Goal: Information Seeking & Learning: Learn about a topic

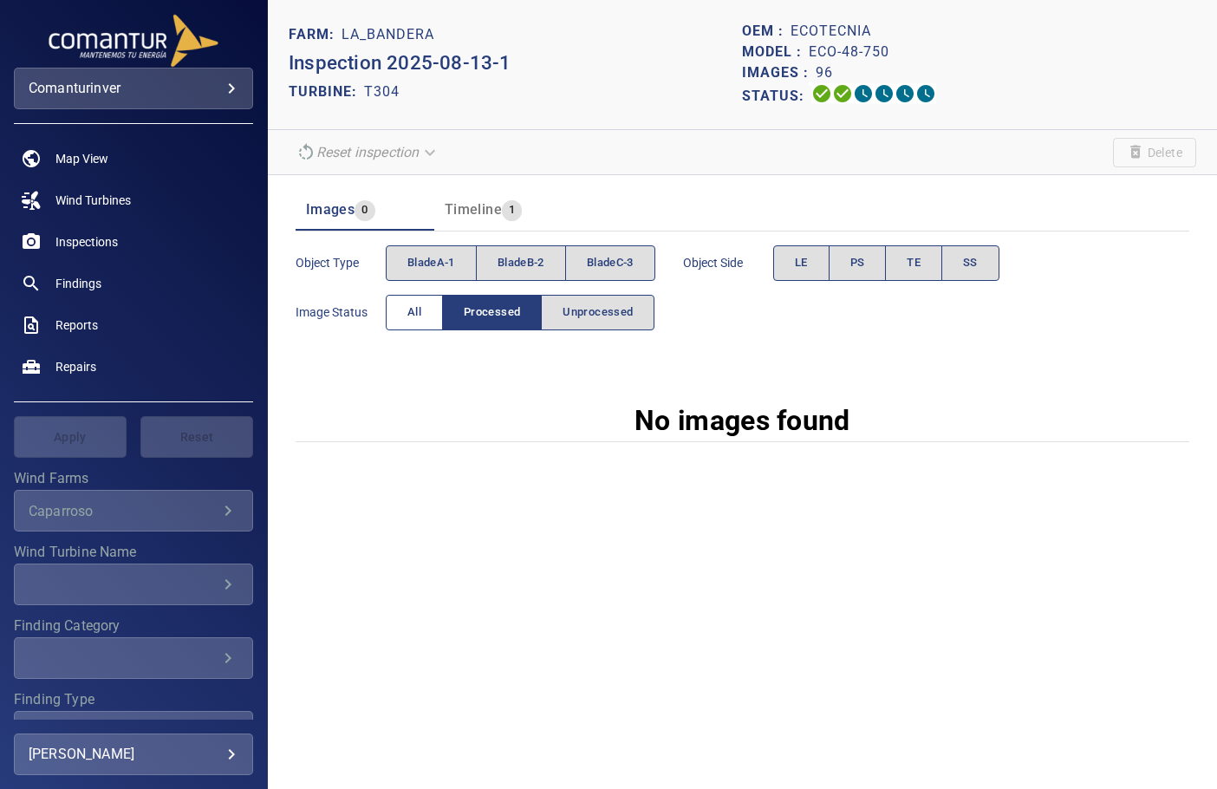
click at [421, 299] on button "All" at bounding box center [414, 313] width 57 height 36
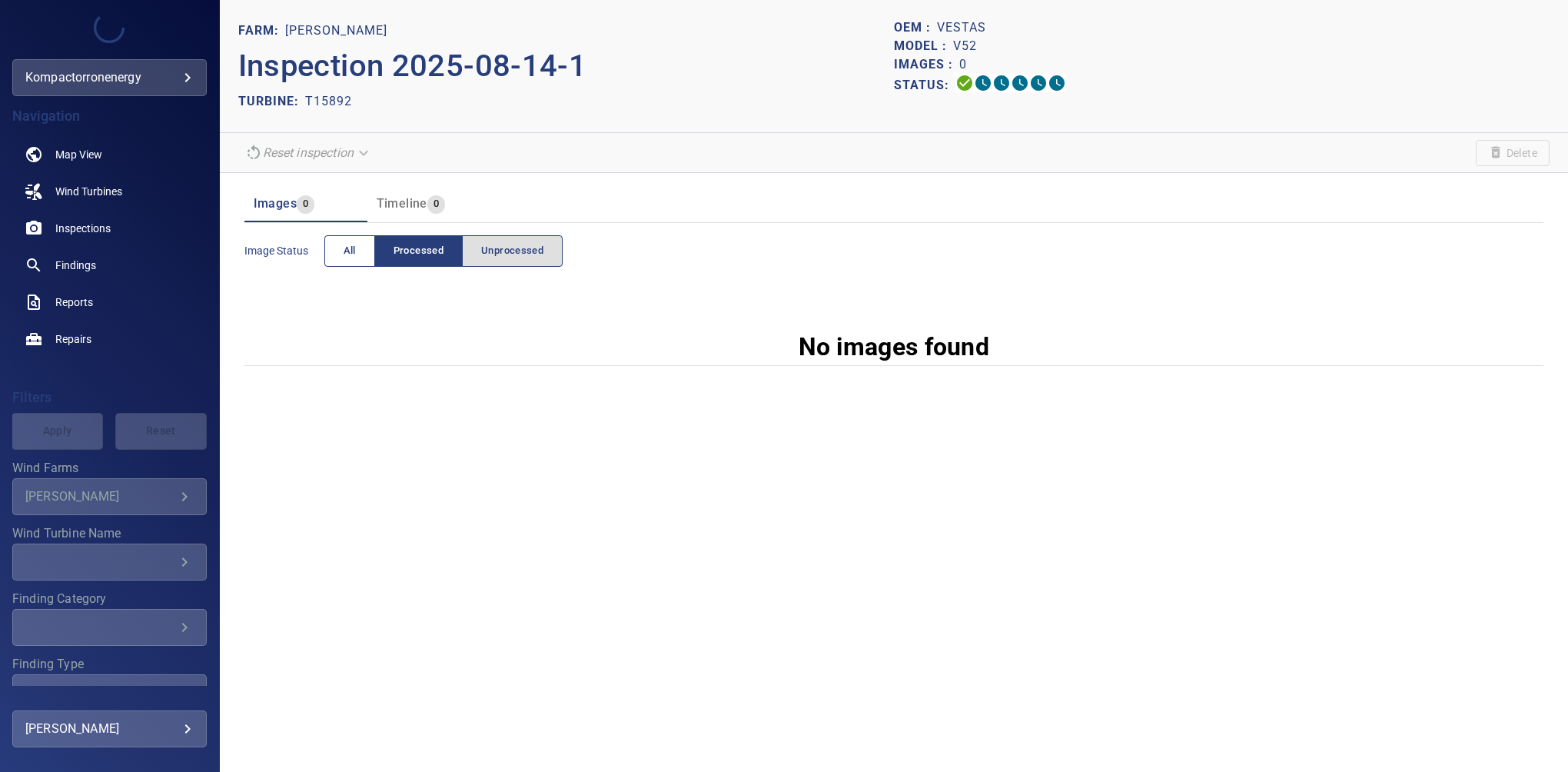
click at [352, 253] on span "All" at bounding box center [349, 251] width 12 height 18
click at [418, 243] on span "Processed" at bounding box center [419, 251] width 50 height 18
click at [494, 242] on span "Unprocessed" at bounding box center [513, 251] width 62 height 18
click at [502, 240] on button "Unprocessed" at bounding box center [513, 251] width 101 height 32
click at [343, 253] on span "All" at bounding box center [349, 251] width 12 height 18
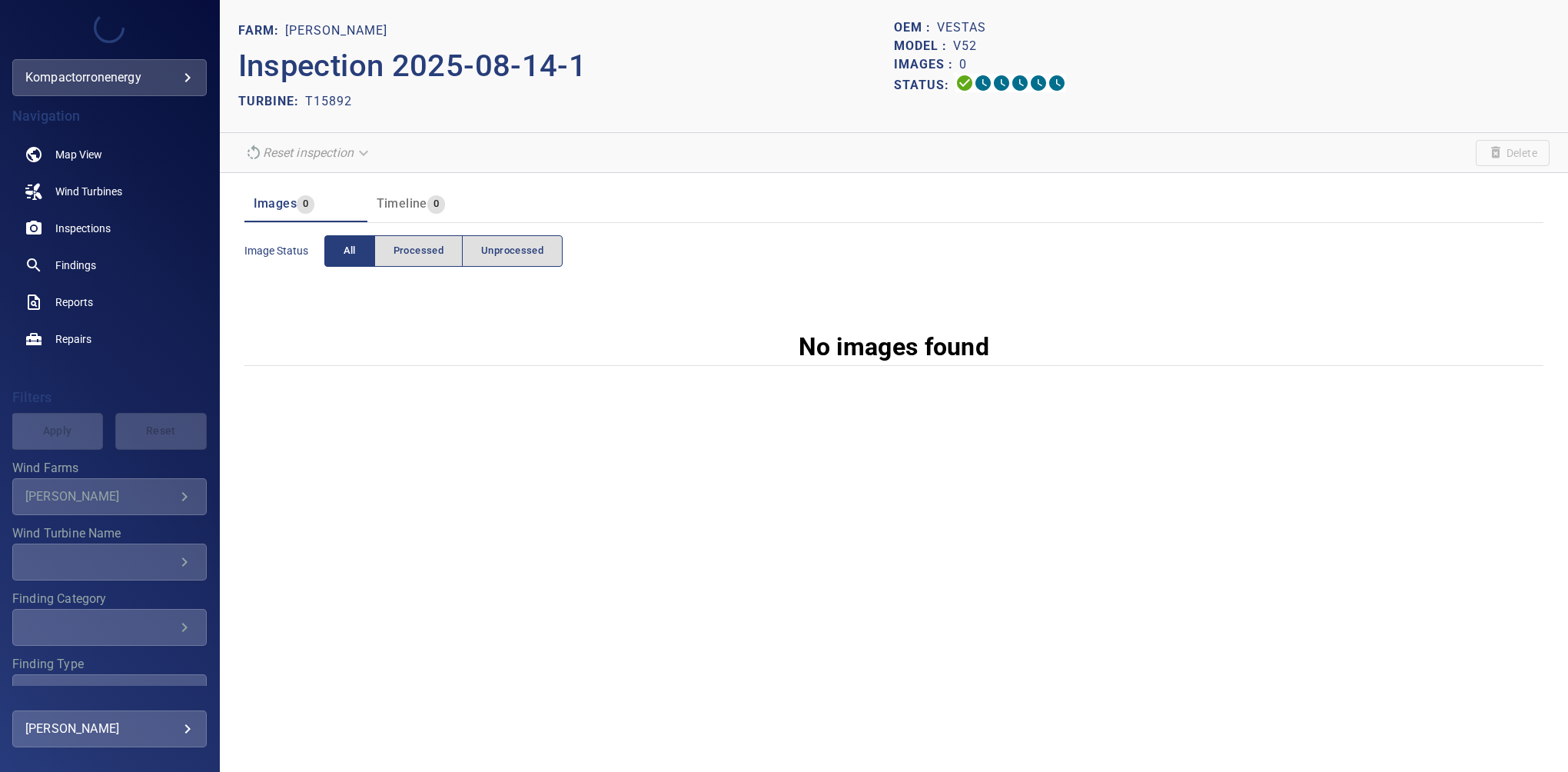
click at [96, 76] on body "**********" at bounding box center [784, 386] width 1568 height 772
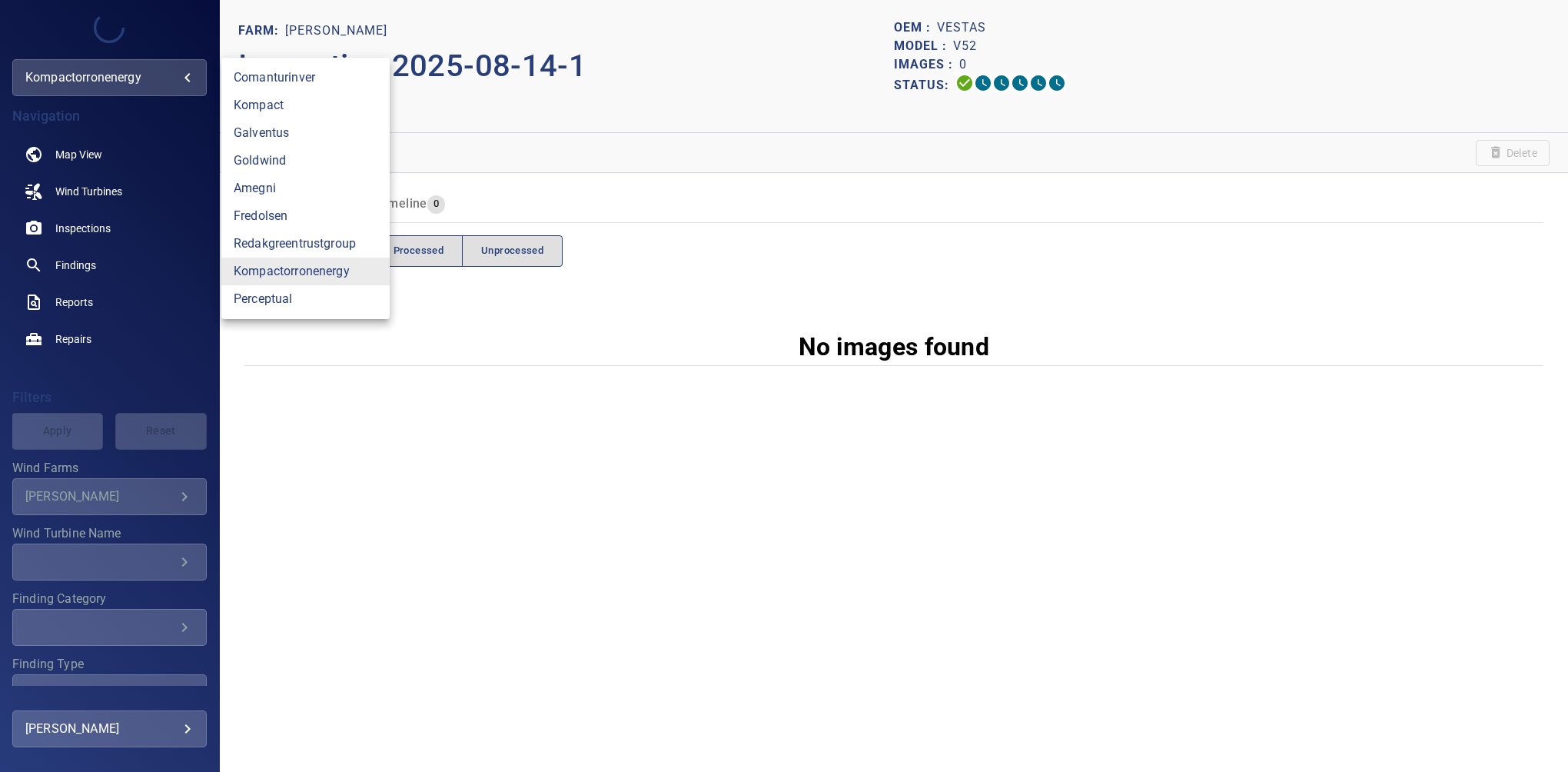
click at [96, 76] on div at bounding box center [784, 386] width 1568 height 772
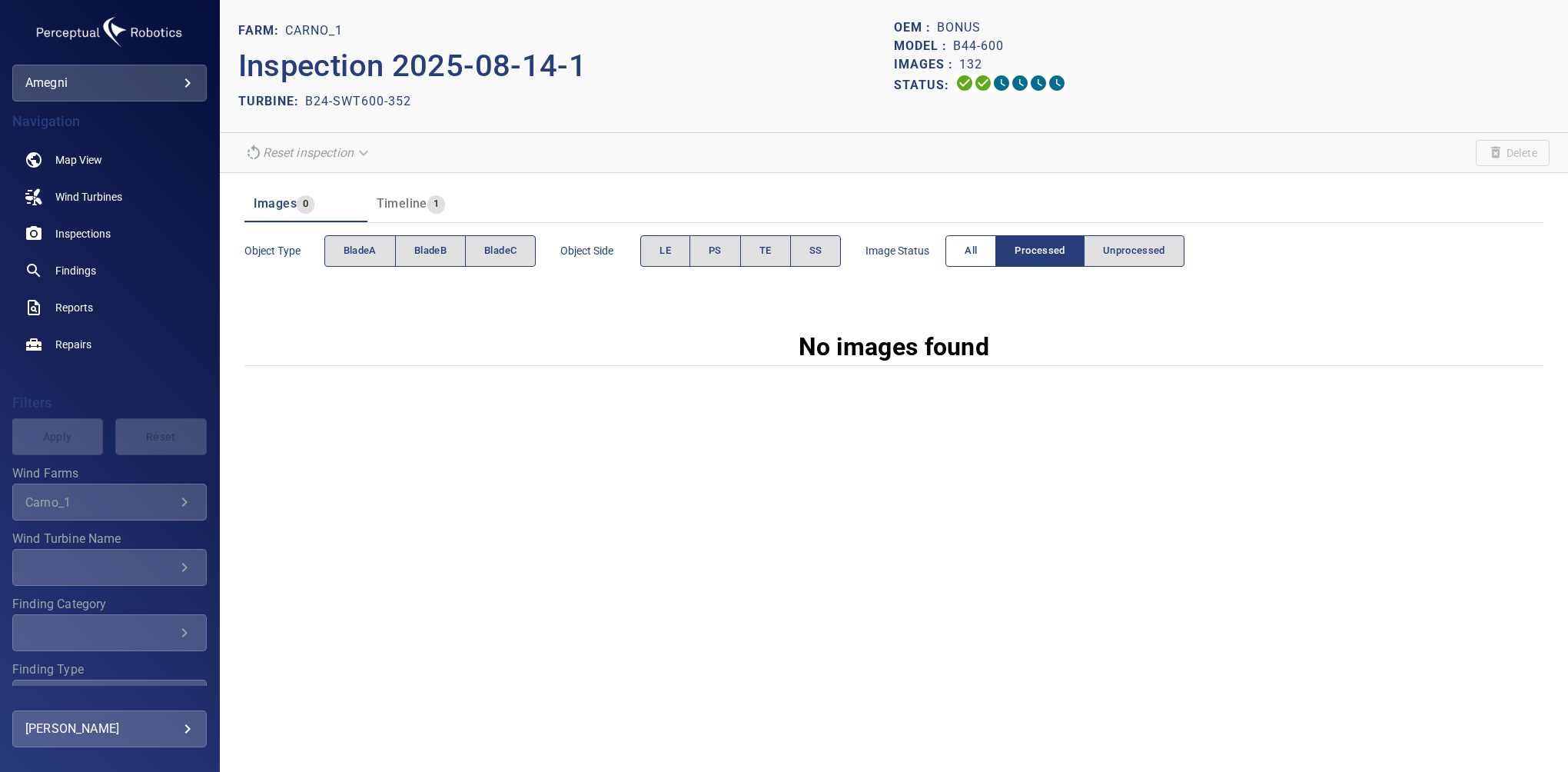
click at [974, 256] on span "All" at bounding box center [971, 251] width 12 height 18
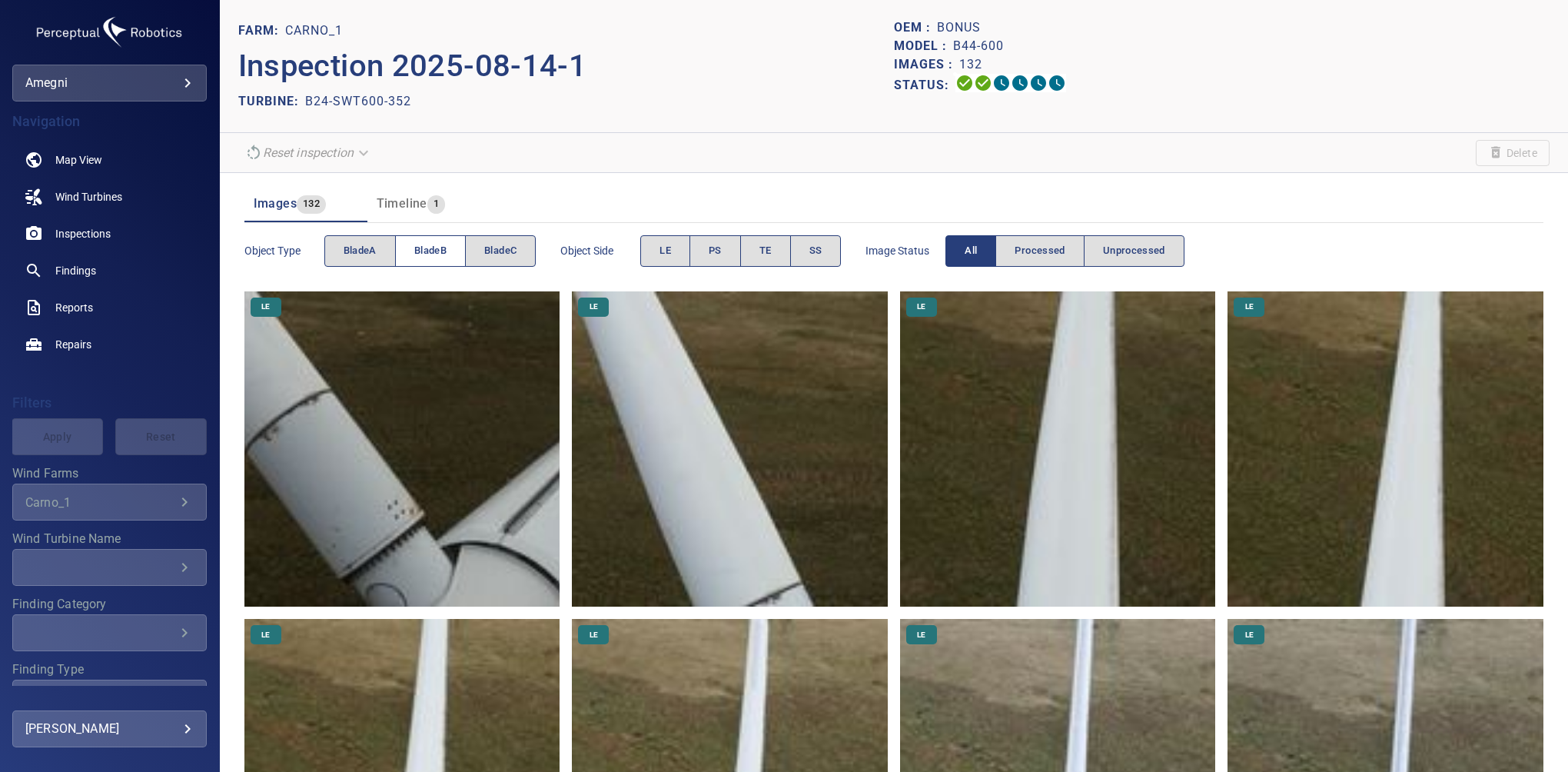
click at [449, 243] on button "bladeB" at bounding box center [430, 251] width 71 height 32
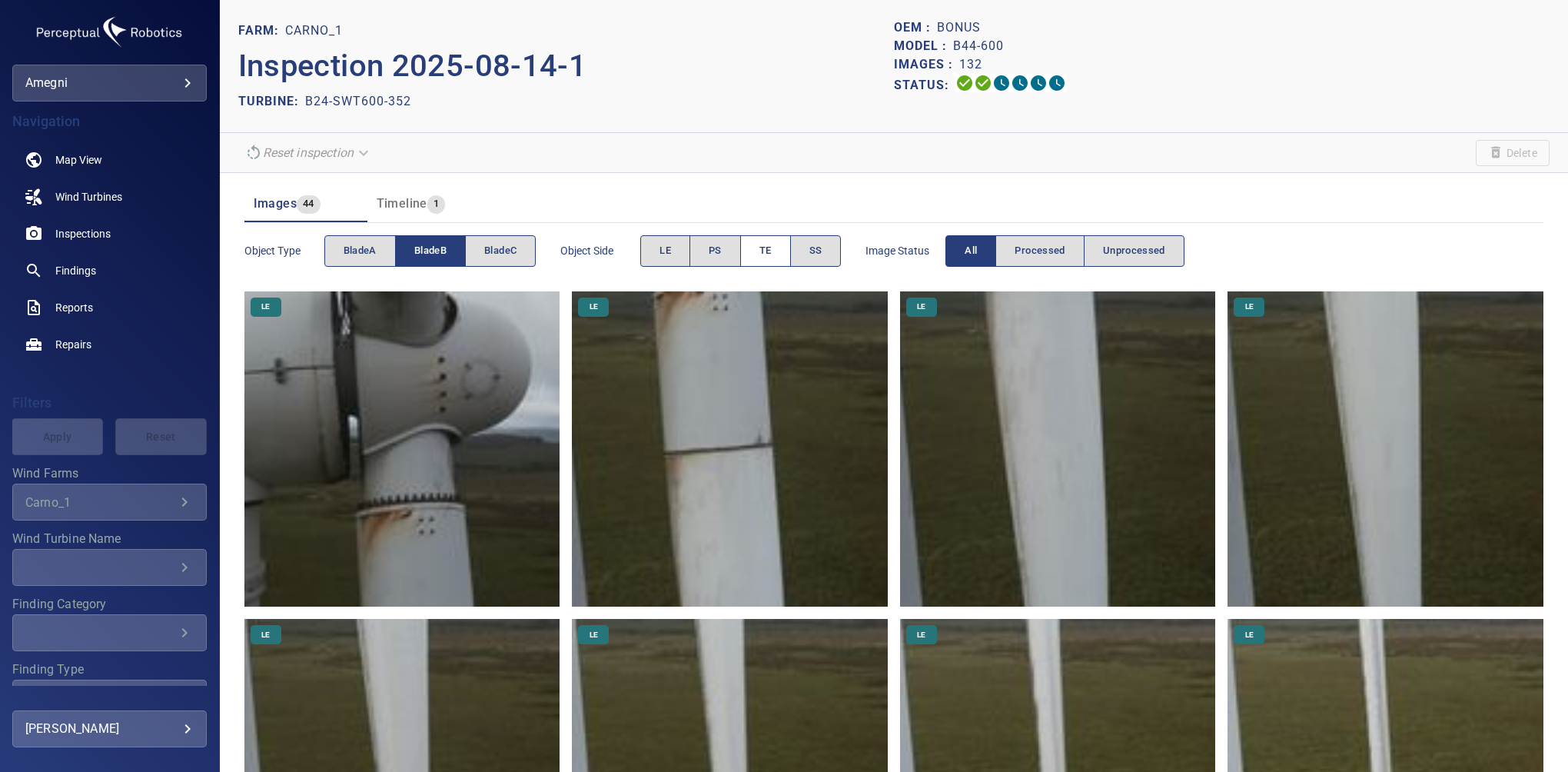
click at [761, 248] on button "TE" at bounding box center [765, 251] width 51 height 32
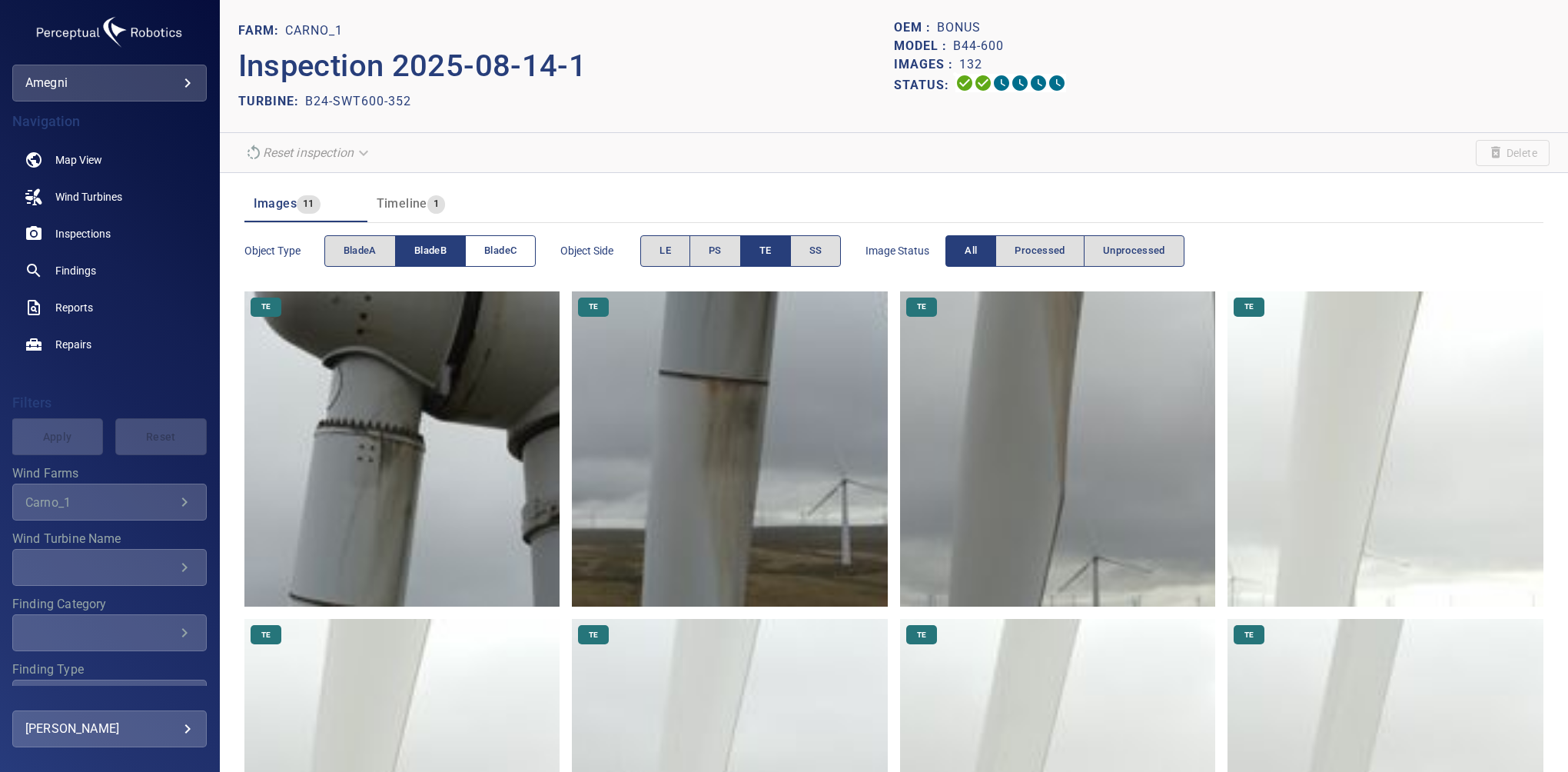
click at [485, 264] on button "bladeC" at bounding box center [500, 251] width 71 height 32
click at [434, 245] on span "bladeB" at bounding box center [430, 251] width 32 height 18
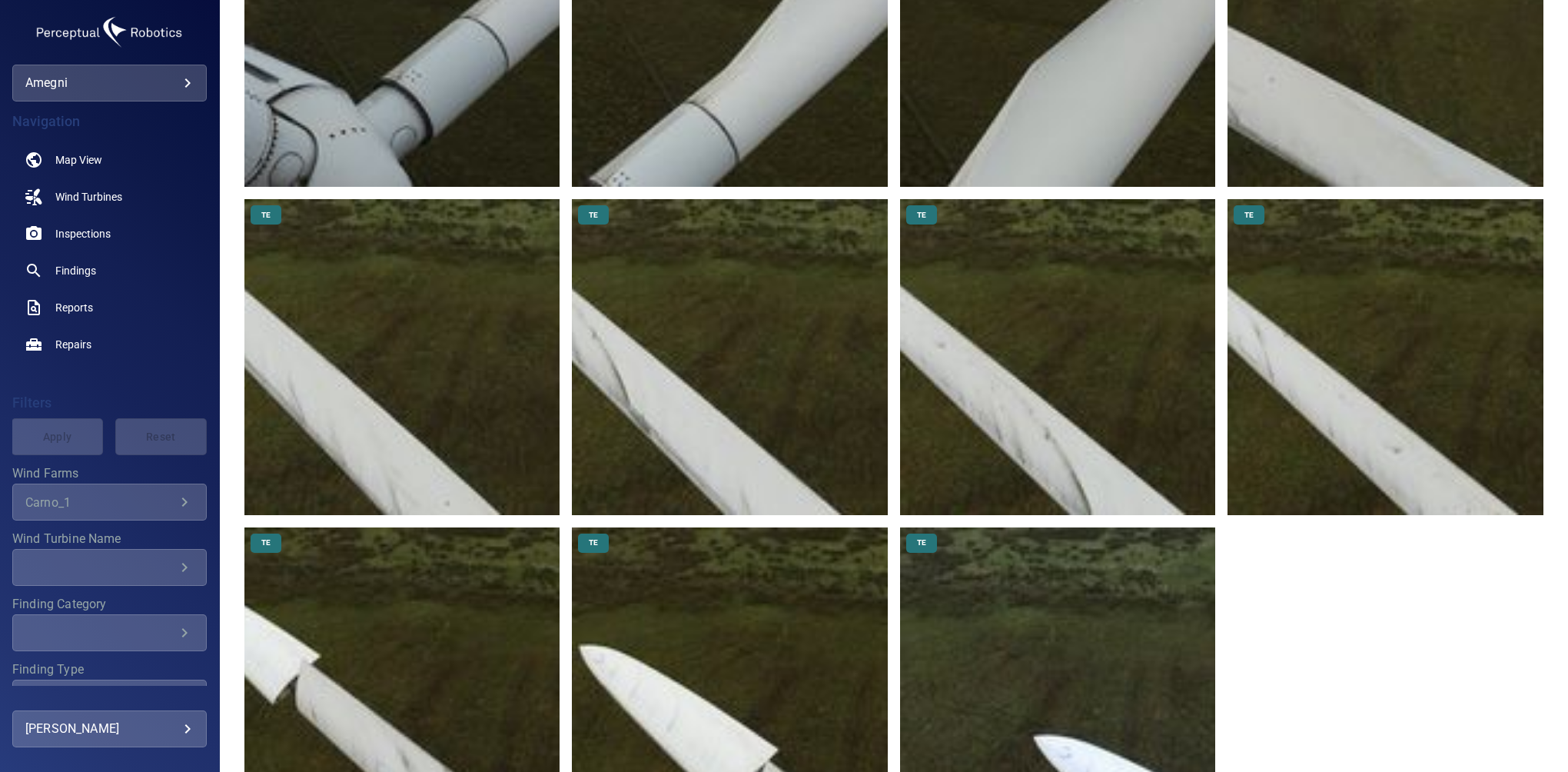
scroll to position [424, 0]
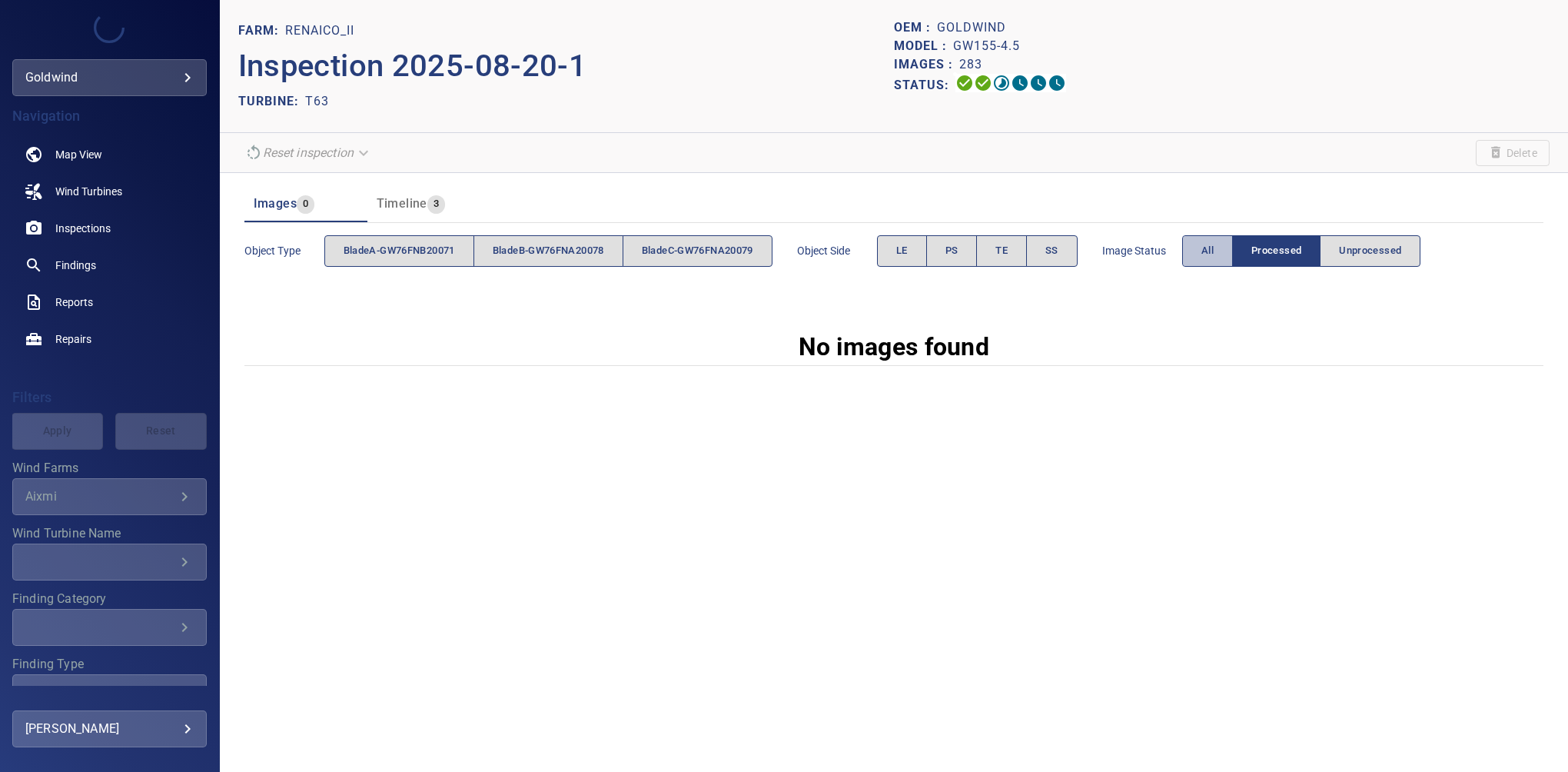
click at [1210, 251] on span "All" at bounding box center [1208, 251] width 12 height 18
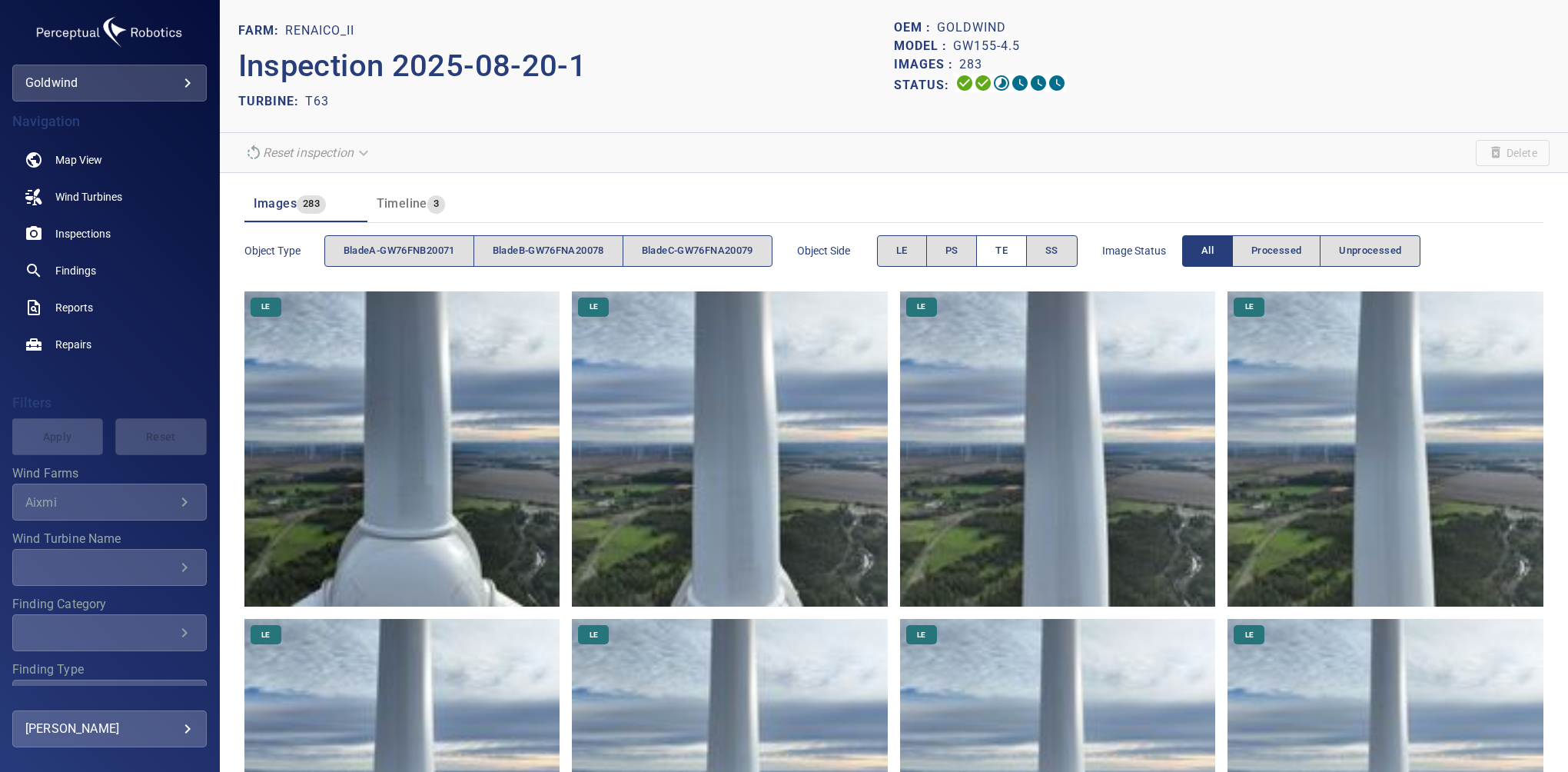
click at [1007, 258] on span "TE" at bounding box center [1001, 251] width 12 height 18
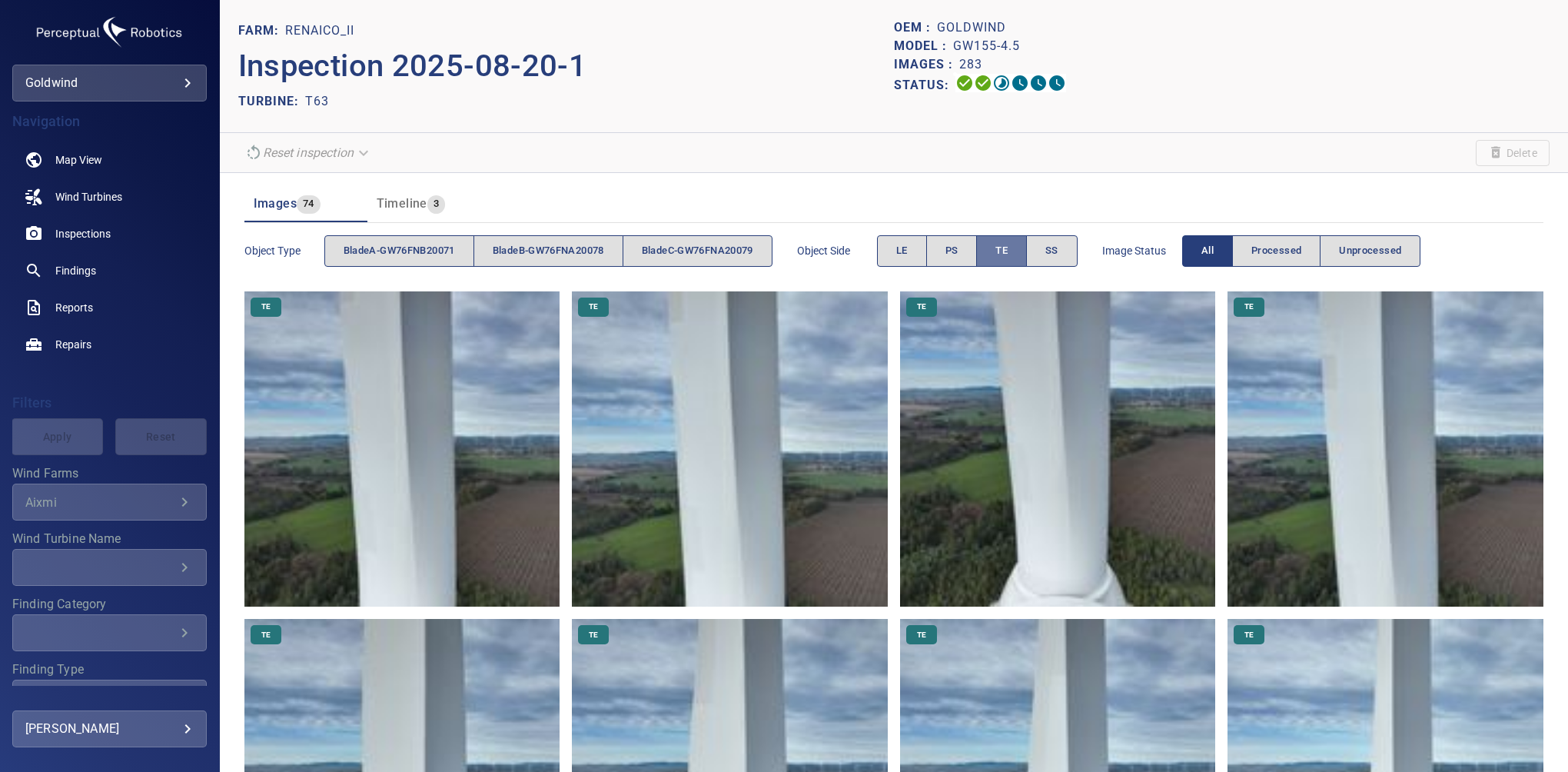
click at [1007, 246] on span "TE" at bounding box center [1001, 251] width 12 height 18
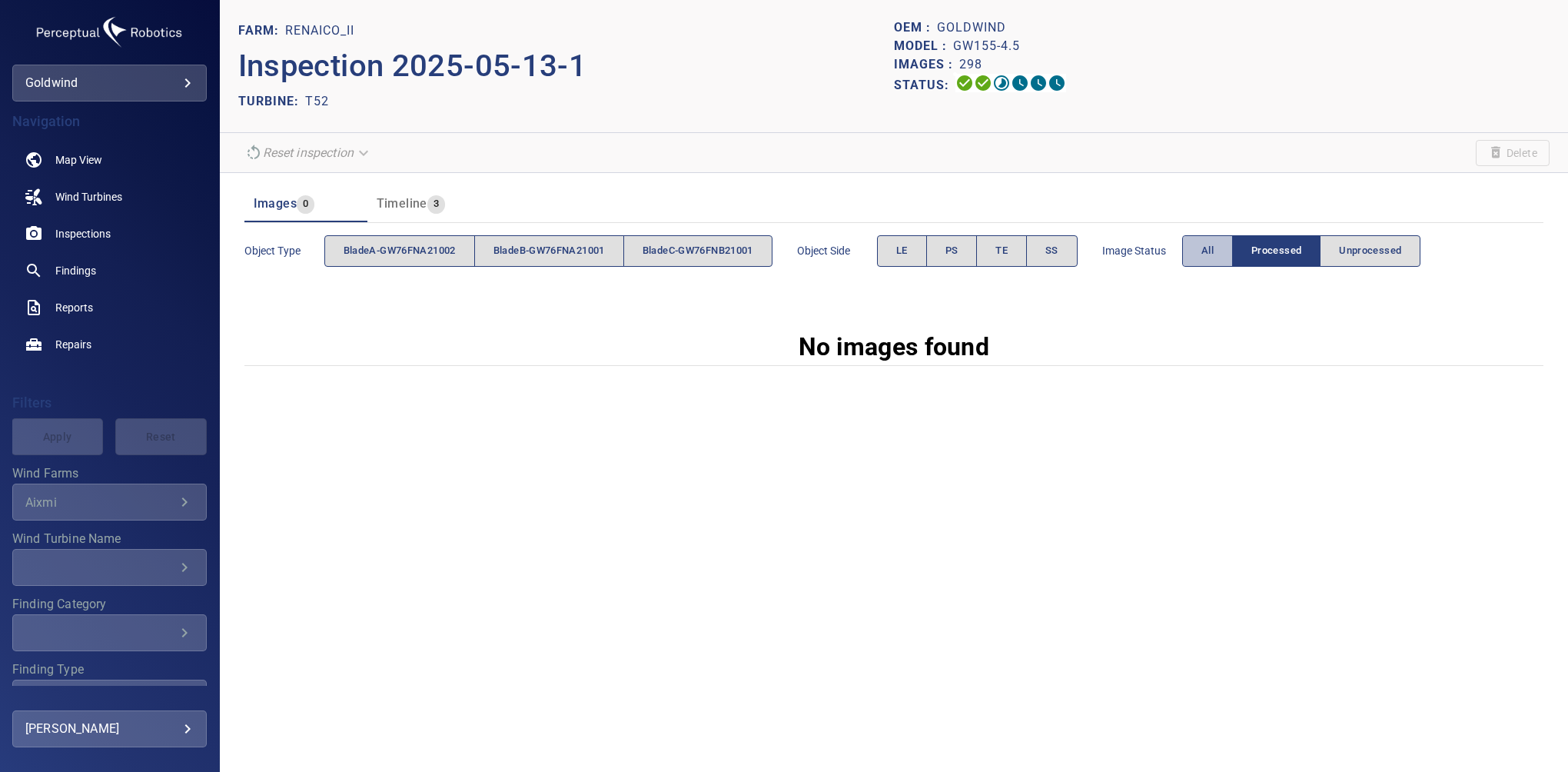
click at [1211, 253] on span "All" at bounding box center [1208, 251] width 12 height 18
